Goal: Transaction & Acquisition: Obtain resource

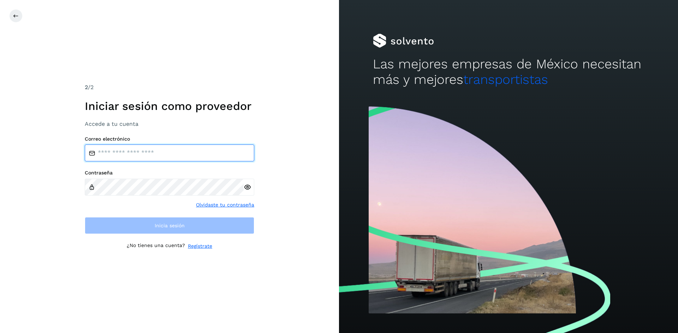
click at [170, 157] on input "email" at bounding box center [169, 153] width 169 height 17
type input "**********"
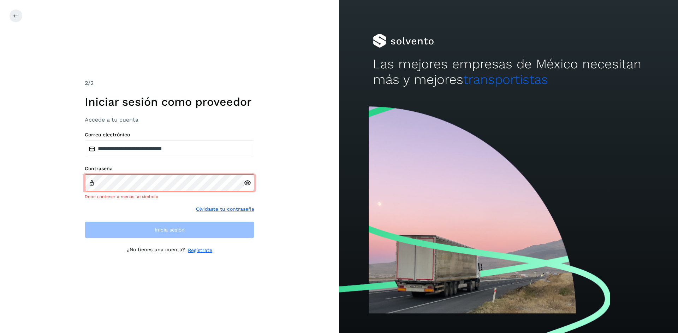
click at [247, 187] on icon at bounding box center [246, 183] width 7 height 7
click at [169, 175] on div "Contraseña Debe contener almenos un símbolo" at bounding box center [169, 183] width 169 height 34
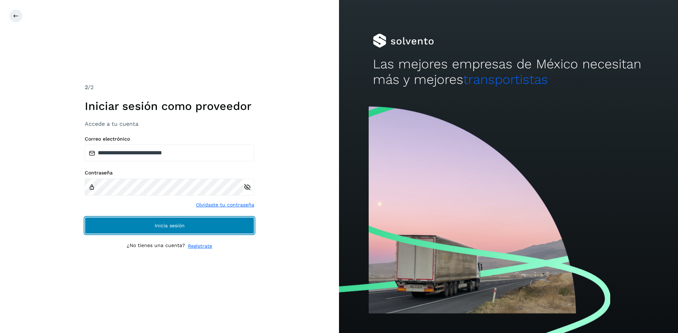
click at [170, 223] on button "Inicia sesión" at bounding box center [169, 225] width 169 height 17
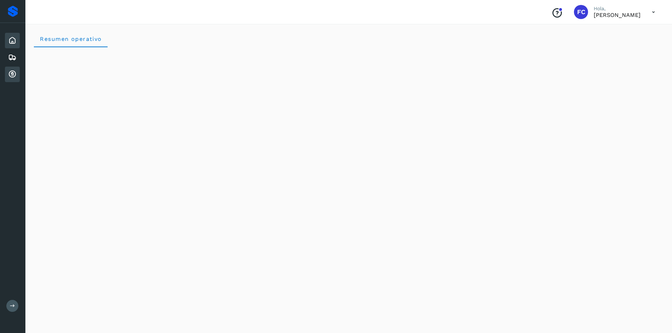
click at [13, 73] on icon at bounding box center [12, 74] width 8 height 8
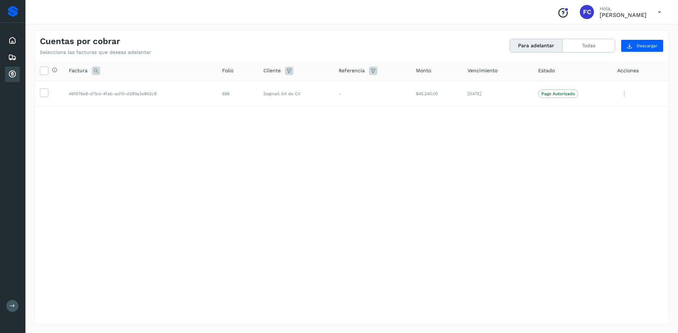
click at [37, 69] on th "Selecciona todas las facturas disponibles para adelanto" at bounding box center [48, 71] width 29 height 20
click at [46, 72] on icon at bounding box center [43, 70] width 7 height 7
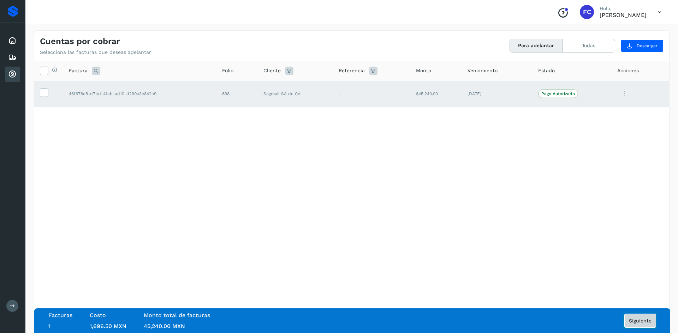
click at [642, 320] on span "Siguiente" at bounding box center [639, 321] width 23 height 5
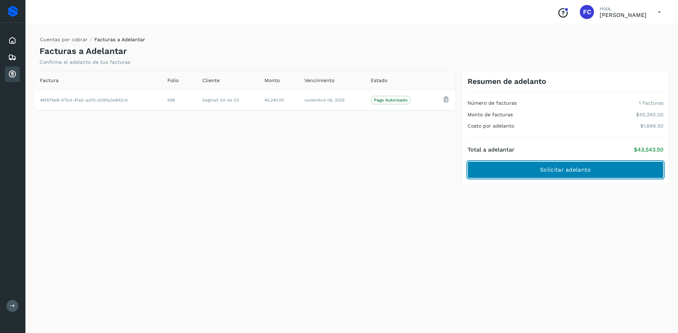
click at [572, 169] on span "Solicitar adelanto" at bounding box center [565, 170] width 51 height 8
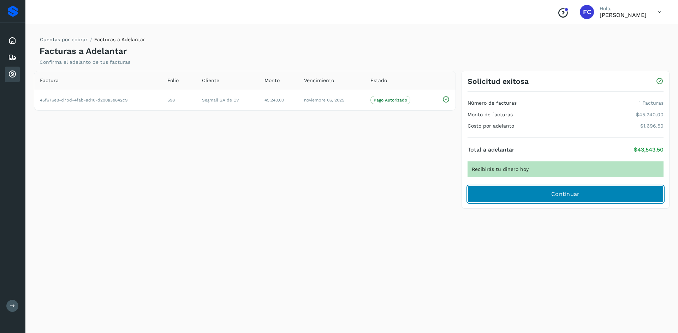
click at [570, 194] on span "Continuar" at bounding box center [565, 195] width 29 height 8
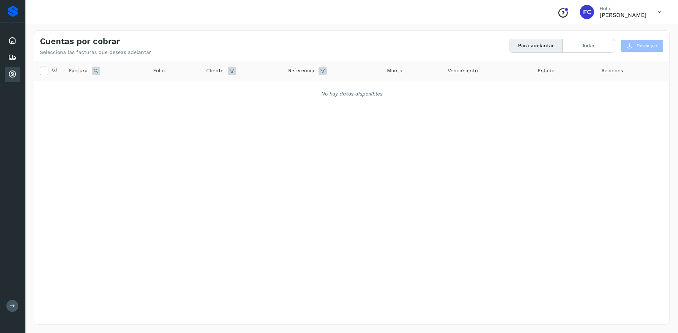
click at [176, 164] on div "Selecciona todas las facturas disponibles para adelanto Factura Folio Cliente R…" at bounding box center [351, 178] width 634 height 235
